Goal: Information Seeking & Learning: Find specific page/section

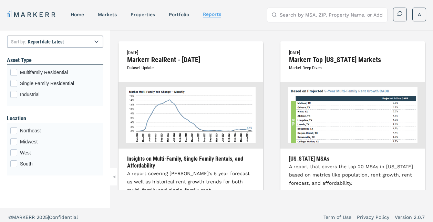
select select "-release_date"
click at [286, 18] on input "Search by MSA, ZIP, Property Name, or Address" at bounding box center [331, 15] width 103 height 14
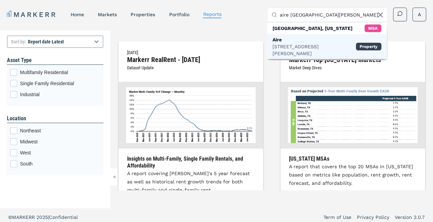
type input "aire [GEOGRAPHIC_DATA][PERSON_NAME]"
click at [288, 42] on div "Aire" at bounding box center [314, 39] width 83 height 7
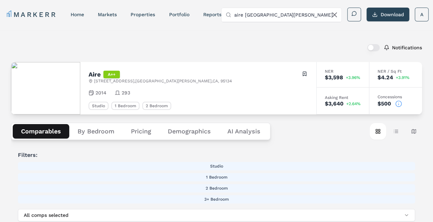
click at [120, 75] on div "A++" at bounding box center [111, 75] width 17 height 8
